Goal: Task Accomplishment & Management: Use online tool/utility

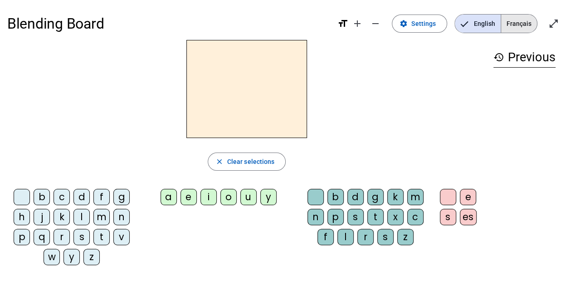
click at [527, 27] on span "Français" at bounding box center [519, 24] width 36 height 18
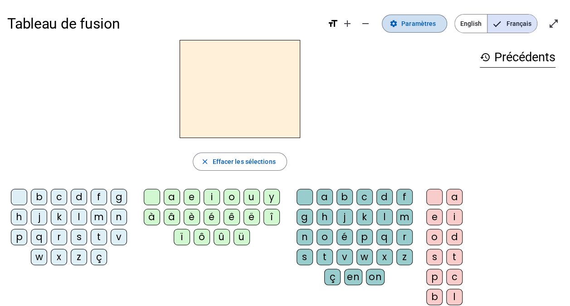
click at [415, 27] on span "Paramètres" at bounding box center [418, 23] width 34 height 11
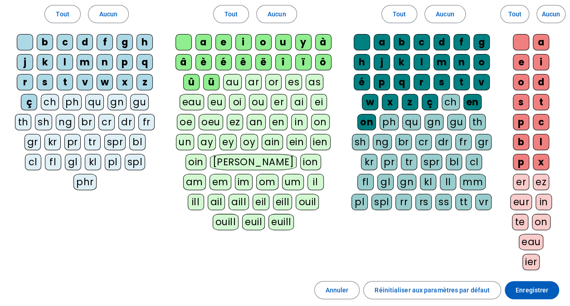
scroll to position [136, 0]
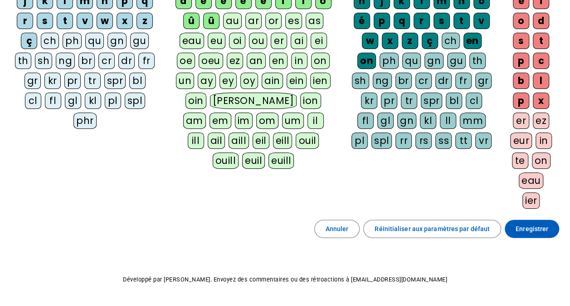
click at [520, 119] on div "er" at bounding box center [521, 121] width 16 height 16
click at [538, 157] on div "on" at bounding box center [541, 160] width 19 height 16
click at [541, 133] on div "in" at bounding box center [544, 140] width 16 height 16
click at [532, 175] on div "eau" at bounding box center [531, 180] width 25 height 16
click at [517, 159] on div "te" at bounding box center [520, 160] width 16 height 16
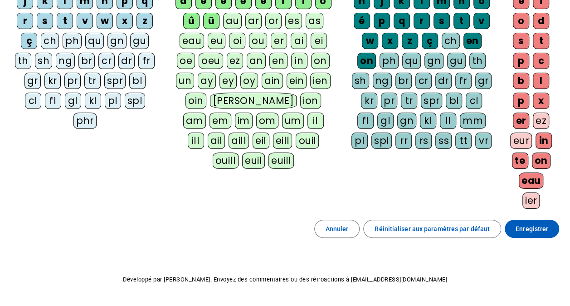
click at [543, 122] on div "ez" at bounding box center [541, 121] width 16 height 16
click at [531, 195] on div "ier" at bounding box center [532, 200] width 18 height 16
click at [534, 223] on span "Enregistrer" at bounding box center [532, 228] width 33 height 11
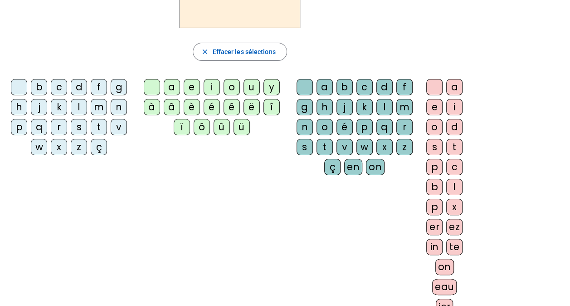
scroll to position [58, 0]
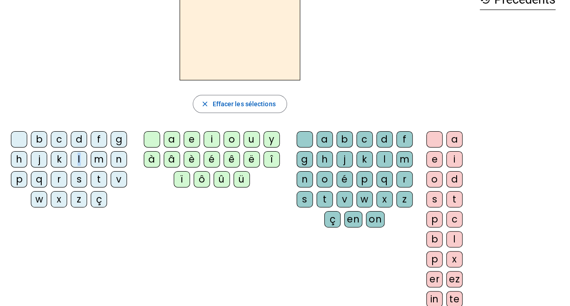
click at [79, 157] on div "l" at bounding box center [79, 159] width 16 height 16
drag, startPoint x: 79, startPoint y: 157, endPoint x: 170, endPoint y: 140, distance: 91.9
click at [170, 140] on div "a" at bounding box center [172, 139] width 16 height 16
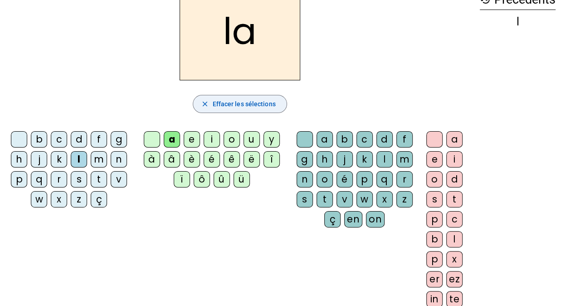
click at [269, 106] on span "Effacer les sélections" at bounding box center [243, 103] width 63 height 11
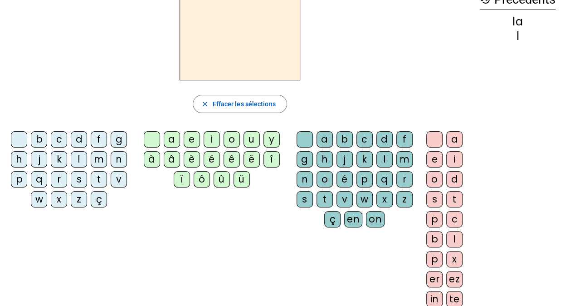
click at [78, 156] on div "l" at bounding box center [79, 159] width 16 height 16
click at [173, 137] on div "a" at bounding box center [172, 139] width 16 height 16
click at [346, 193] on div "v" at bounding box center [345, 199] width 16 height 16
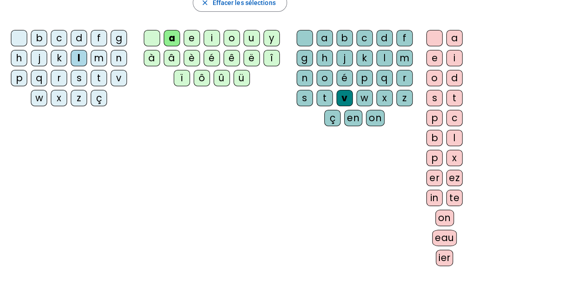
scroll to position [194, 0]
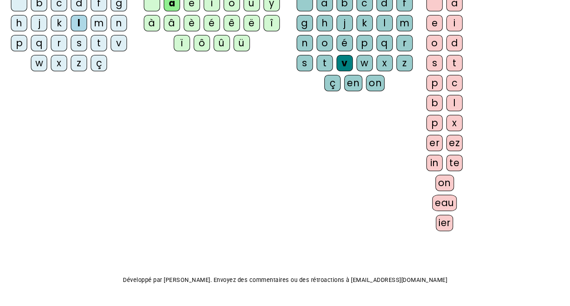
click at [436, 141] on div "er" at bounding box center [434, 143] width 16 height 16
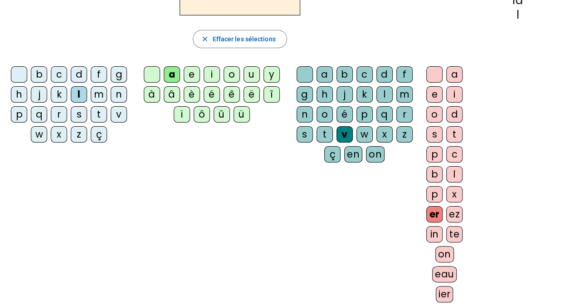
scroll to position [58, 0]
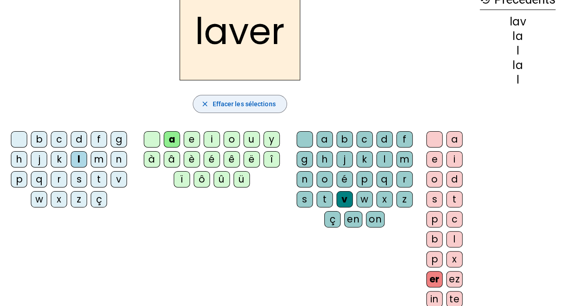
click at [266, 104] on span "Effacer les sélections" at bounding box center [243, 103] width 63 height 11
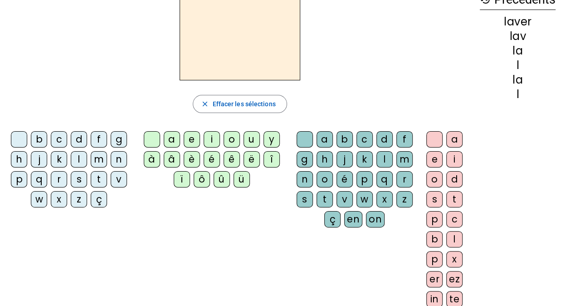
click at [95, 178] on div "t" at bounding box center [99, 179] width 16 height 16
click at [174, 137] on div "a" at bounding box center [172, 139] width 16 height 16
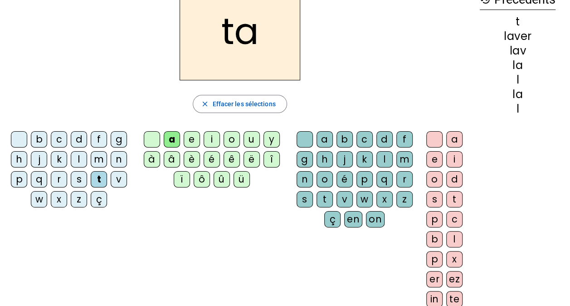
click at [368, 178] on div "p" at bounding box center [365, 179] width 16 height 16
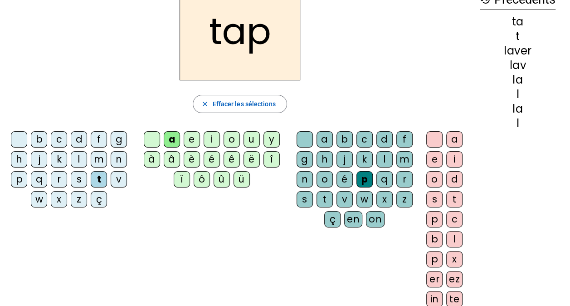
scroll to position [148, 0]
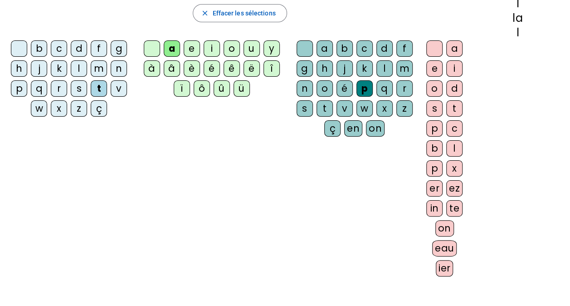
click at [456, 70] on div "i" at bounding box center [454, 68] width 16 height 16
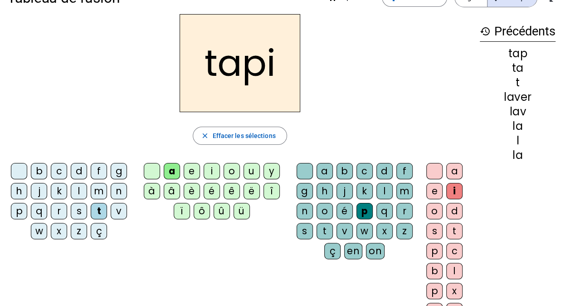
scroll to position [12, 0]
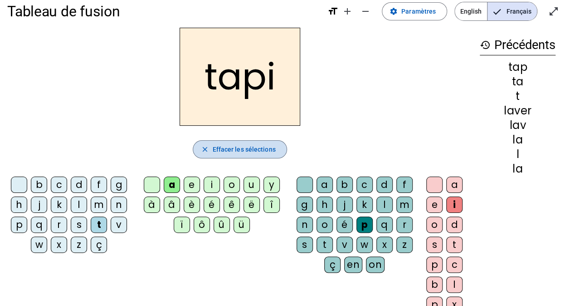
click at [267, 149] on span "Effacer les sélections" at bounding box center [243, 149] width 63 height 11
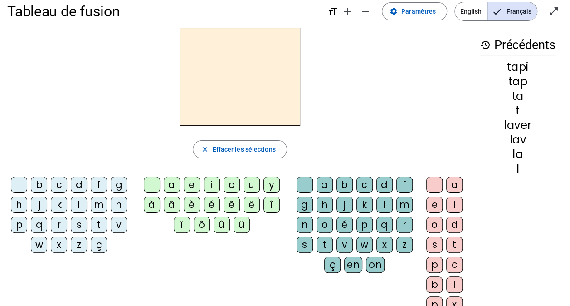
click at [37, 187] on div "b" at bounding box center [39, 184] width 16 height 16
click at [216, 186] on div "i" at bounding box center [212, 184] width 16 height 16
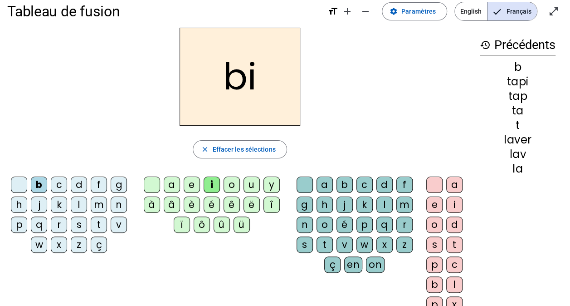
click at [347, 187] on div "b" at bounding box center [345, 184] width 16 height 16
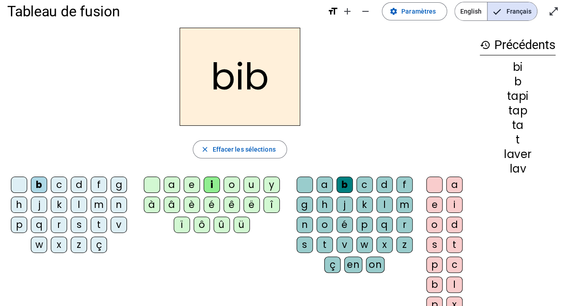
click at [457, 283] on div "l" at bounding box center [454, 284] width 16 height 16
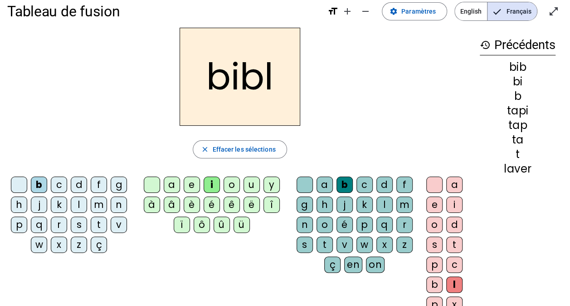
click at [455, 203] on div "i" at bounding box center [454, 204] width 16 height 16
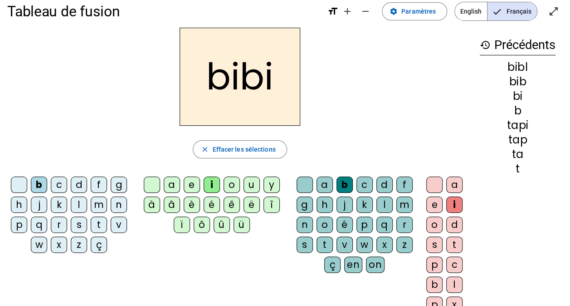
click at [458, 281] on div "l" at bounding box center [454, 284] width 16 height 16
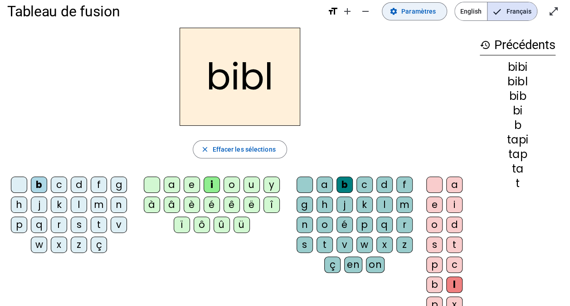
click at [411, 15] on span "Paramètres" at bounding box center [418, 11] width 34 height 11
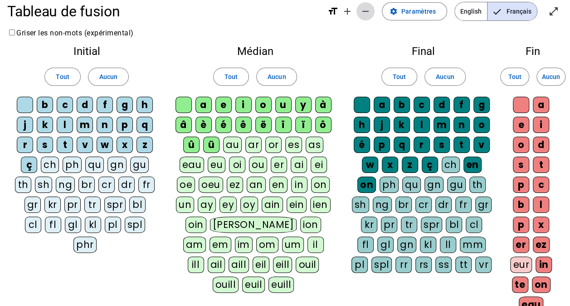
click at [371, 10] on mat-icon "remove" at bounding box center [365, 11] width 11 height 11
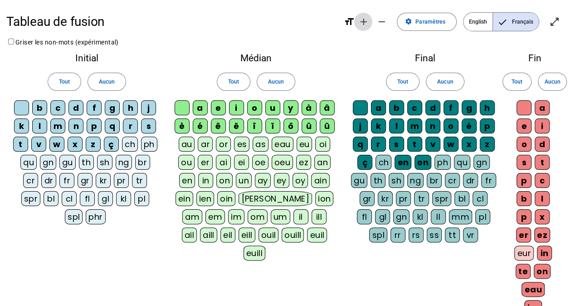
click at [366, 25] on mat-icon "add" at bounding box center [363, 21] width 11 height 11
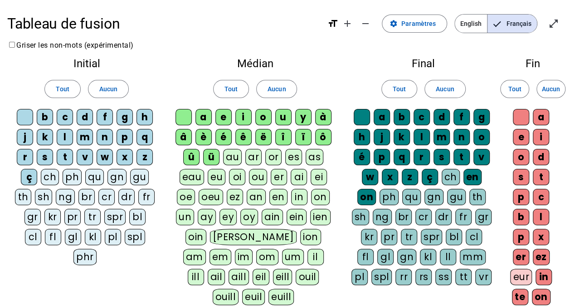
scroll to position [136, 0]
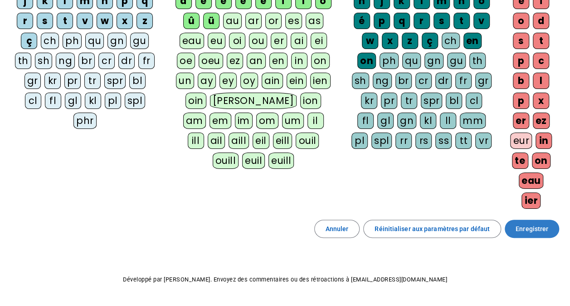
click at [519, 234] on span at bounding box center [532, 229] width 54 height 22
